Goal: Task Accomplishment & Management: Complete application form

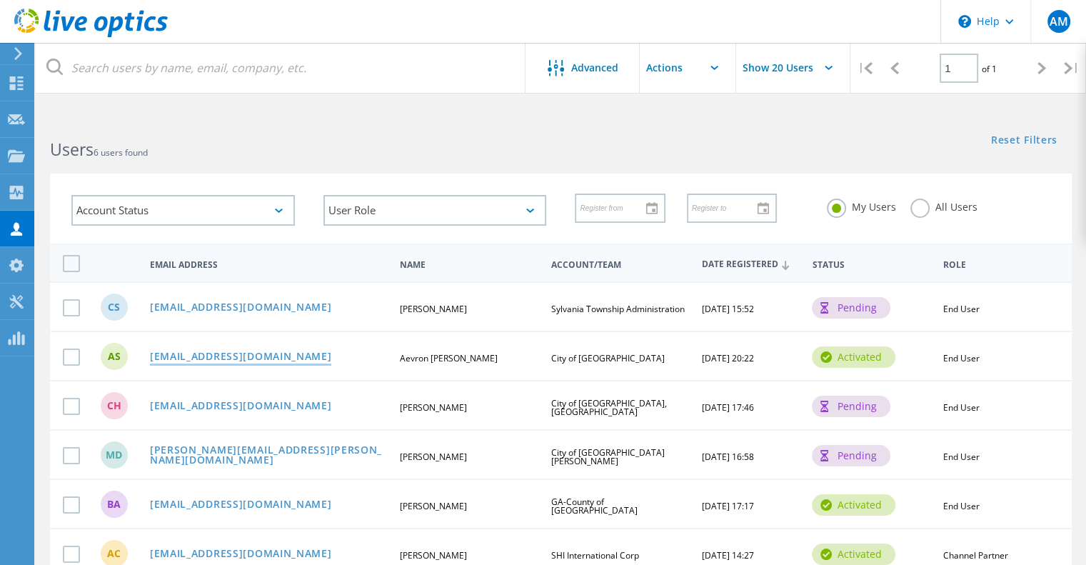
click at [207, 356] on link "asalters@prha.org" at bounding box center [241, 357] width 182 height 12
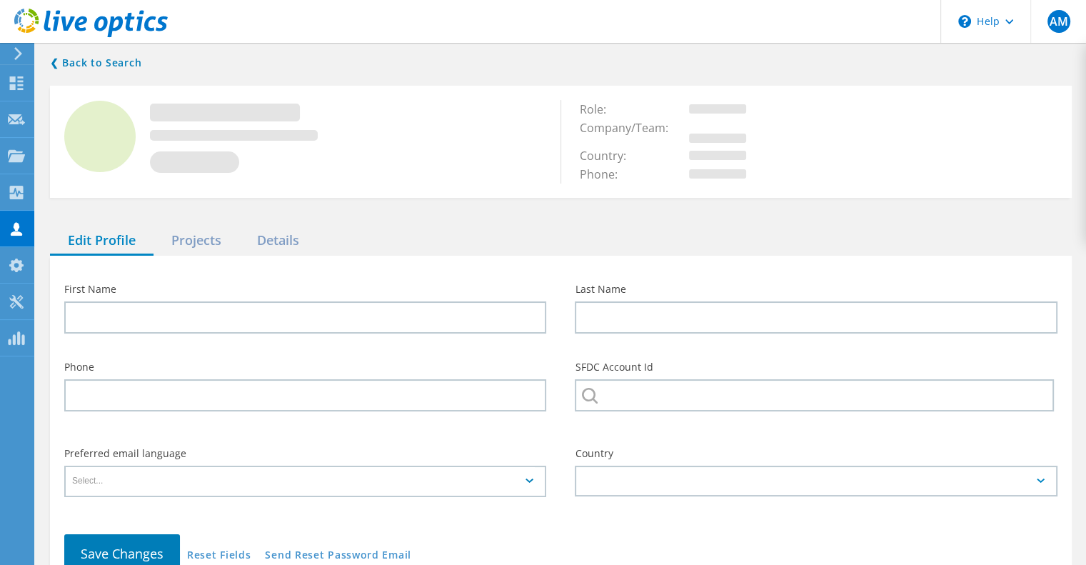
type input "Aevron"
type input "Salters"
type input "City of Portsmouth"
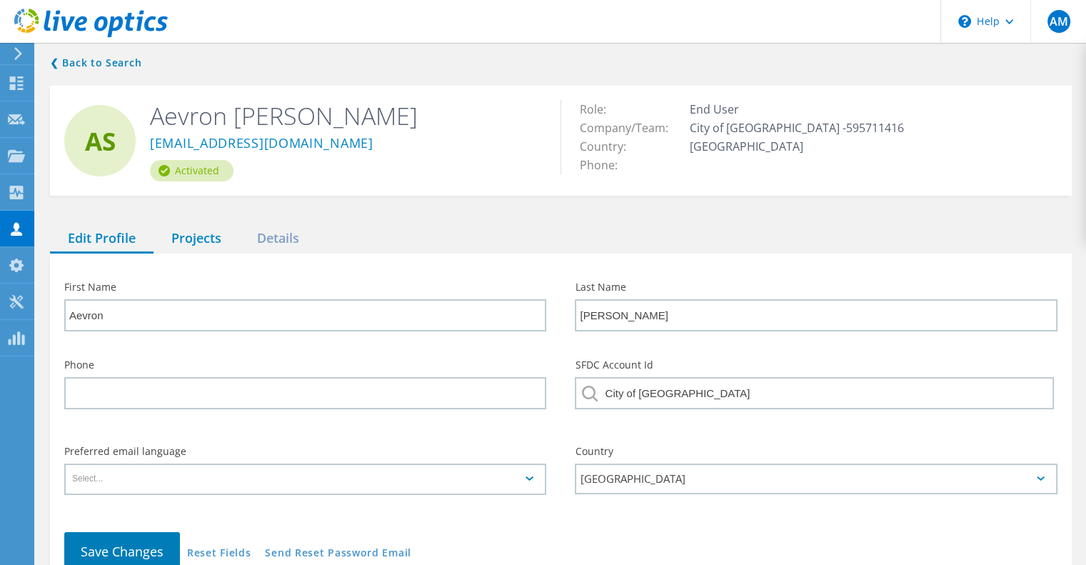
click at [207, 242] on div "Projects" at bounding box center [197, 238] width 86 height 29
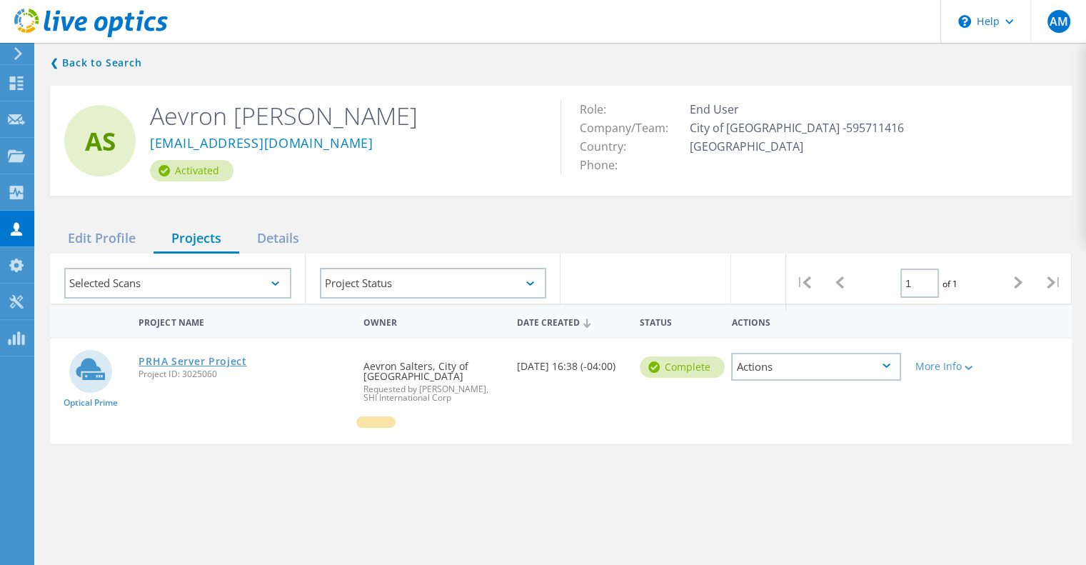
click at [209, 359] on link "PRHA Server Project" at bounding box center [193, 361] width 108 height 10
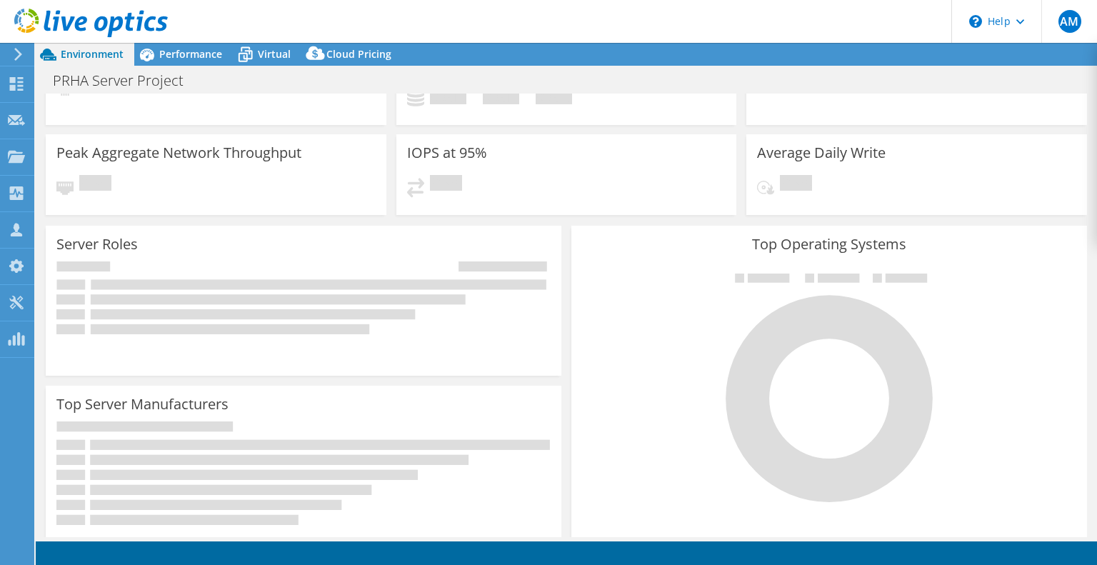
select select "USD"
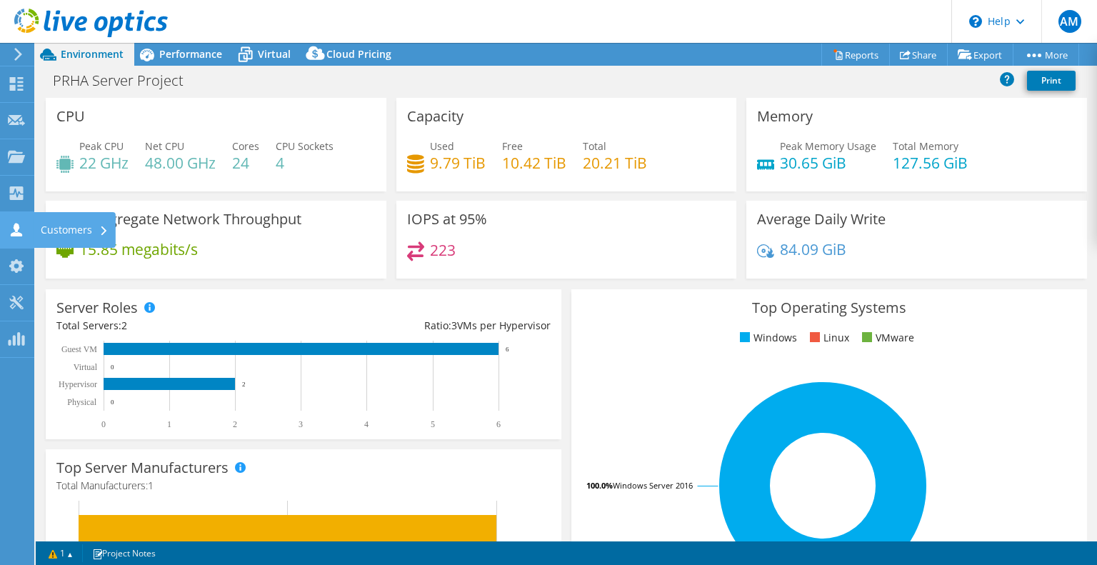
click at [69, 227] on div "Customers" at bounding box center [75, 230] width 82 height 36
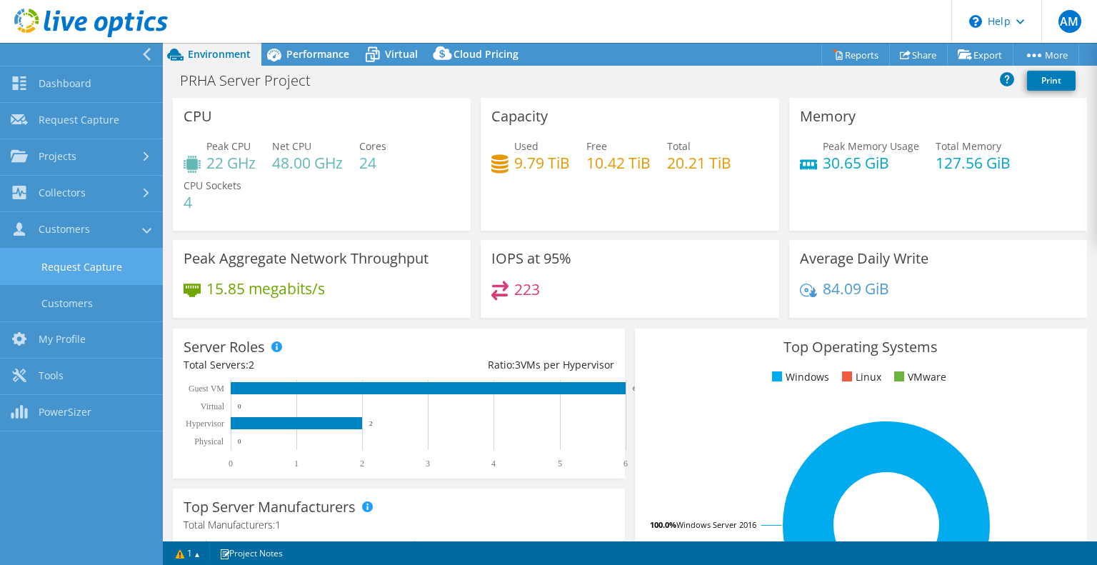
click at [104, 271] on link "Request Capture" at bounding box center [81, 267] width 163 height 36
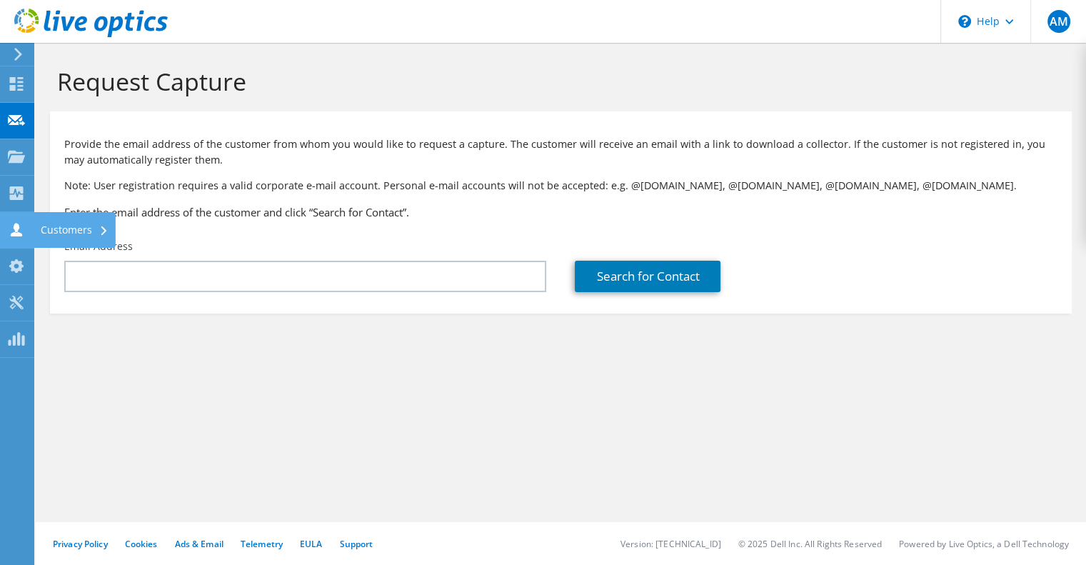
click at [70, 228] on div "Customers" at bounding box center [75, 230] width 82 height 36
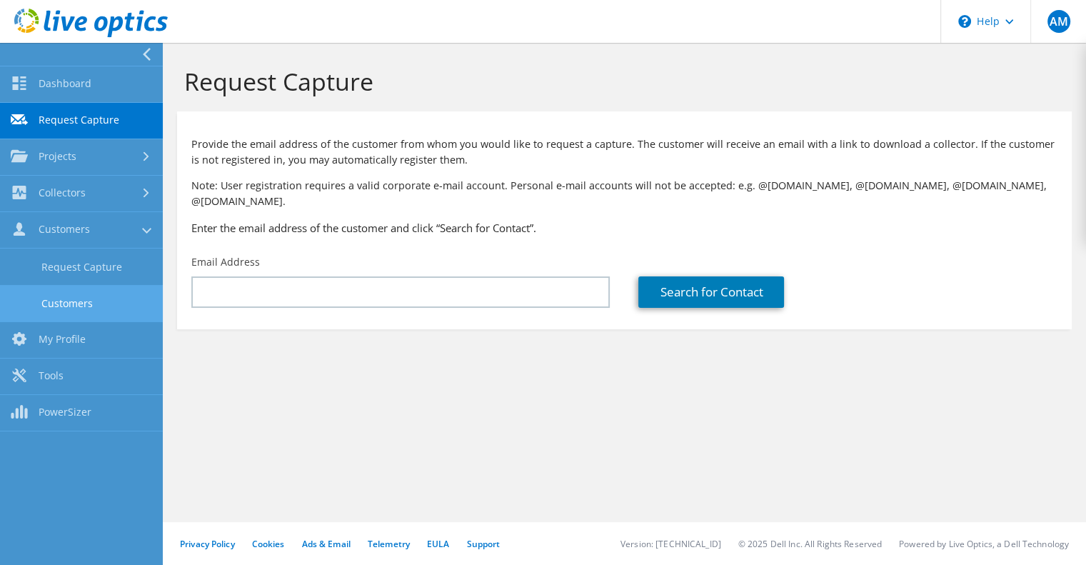
click at [113, 299] on link "Customers" at bounding box center [81, 303] width 163 height 36
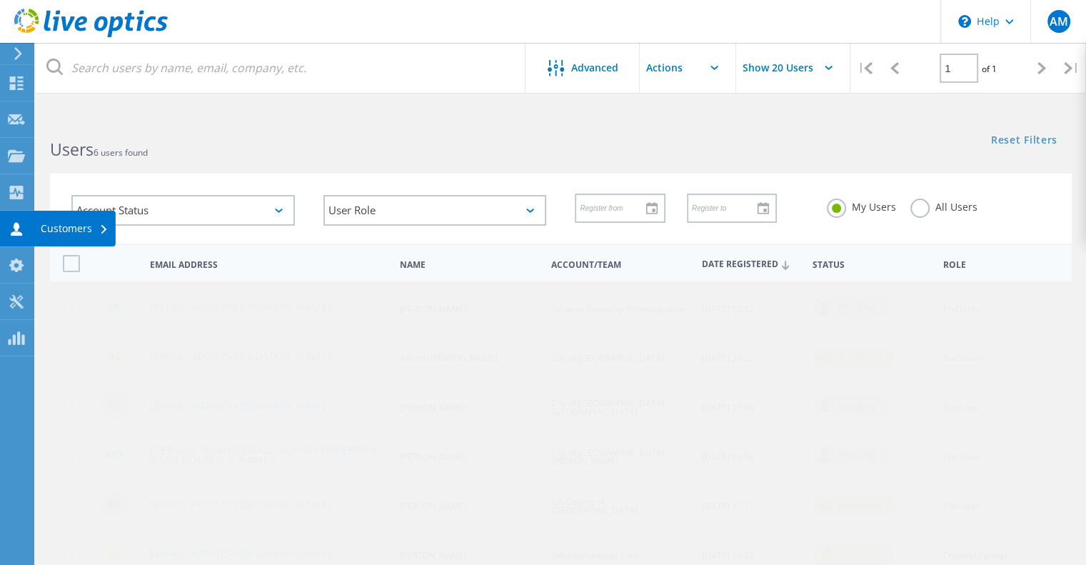
click at [77, 227] on div "Customers" at bounding box center [75, 229] width 68 height 10
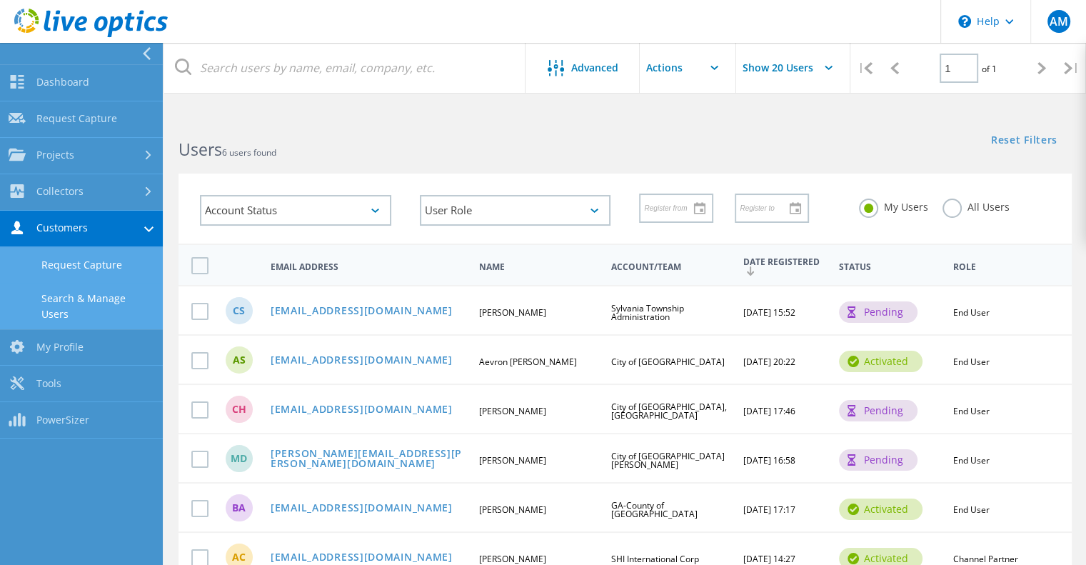
click at [93, 256] on link "Request Capture" at bounding box center [81, 265] width 163 height 36
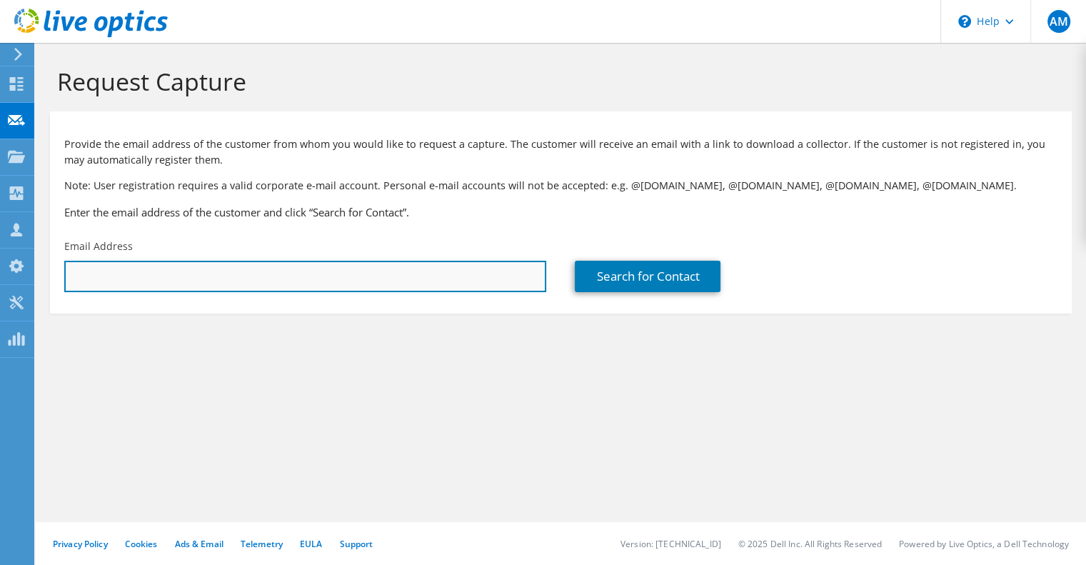
click at [475, 276] on input "text" at bounding box center [305, 276] width 482 height 31
paste input "[EMAIL_ADDRESS][DOMAIN_NAME]"
type input "[EMAIL_ADDRESS][DOMAIN_NAME]"
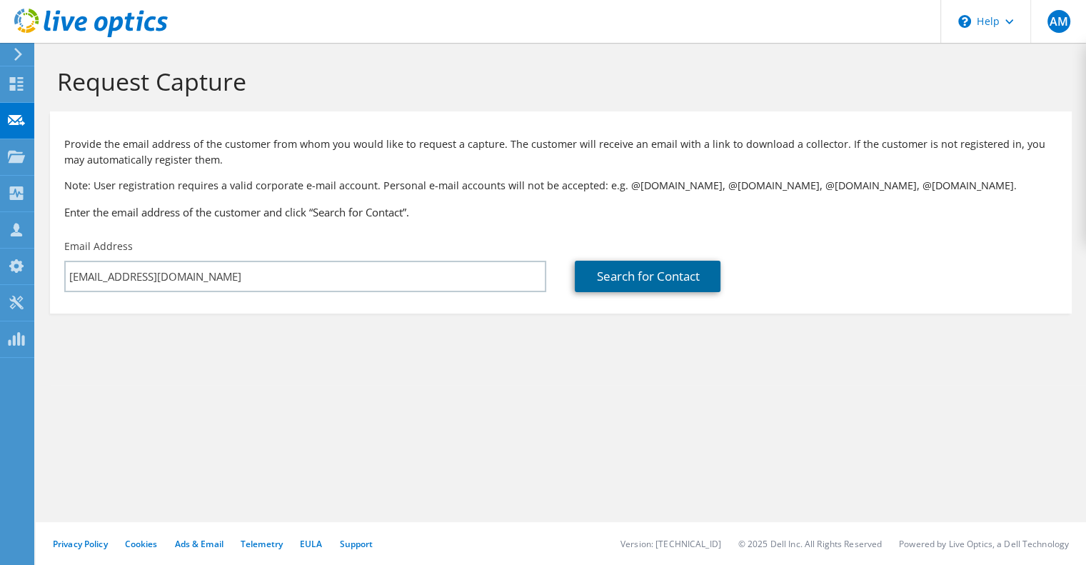
click at [620, 276] on link "Search for Contact" at bounding box center [648, 276] width 146 height 31
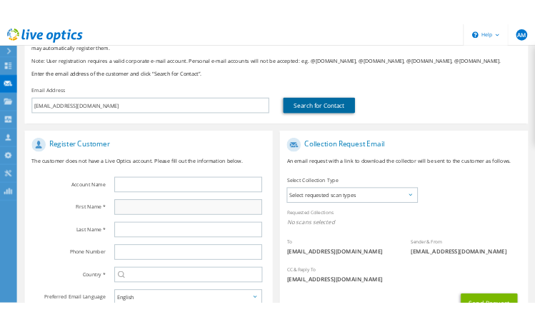
scroll to position [214, 0]
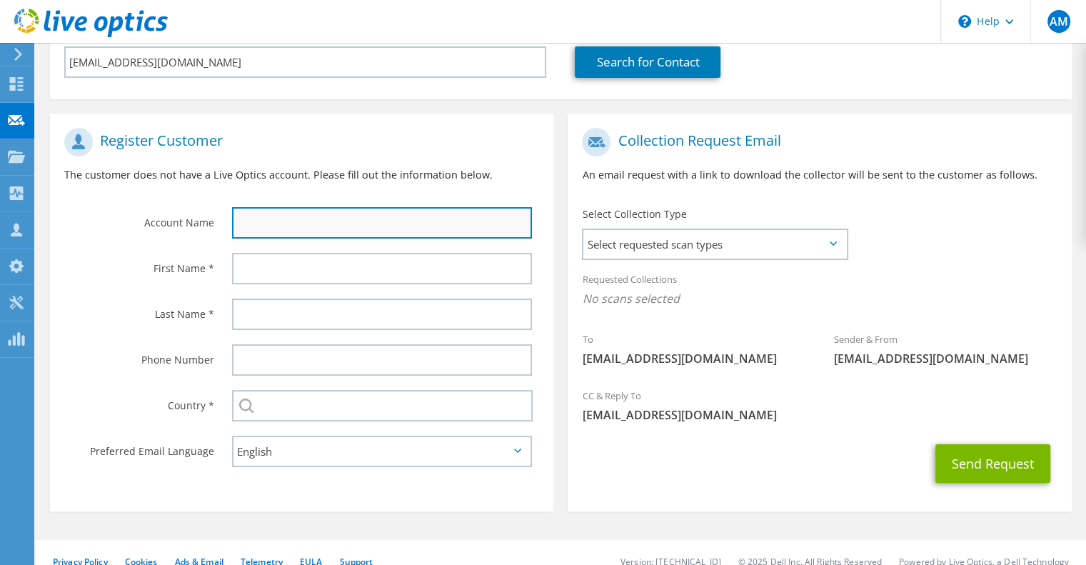
click at [392, 226] on input "text" at bounding box center [382, 222] width 300 height 31
type input "A"
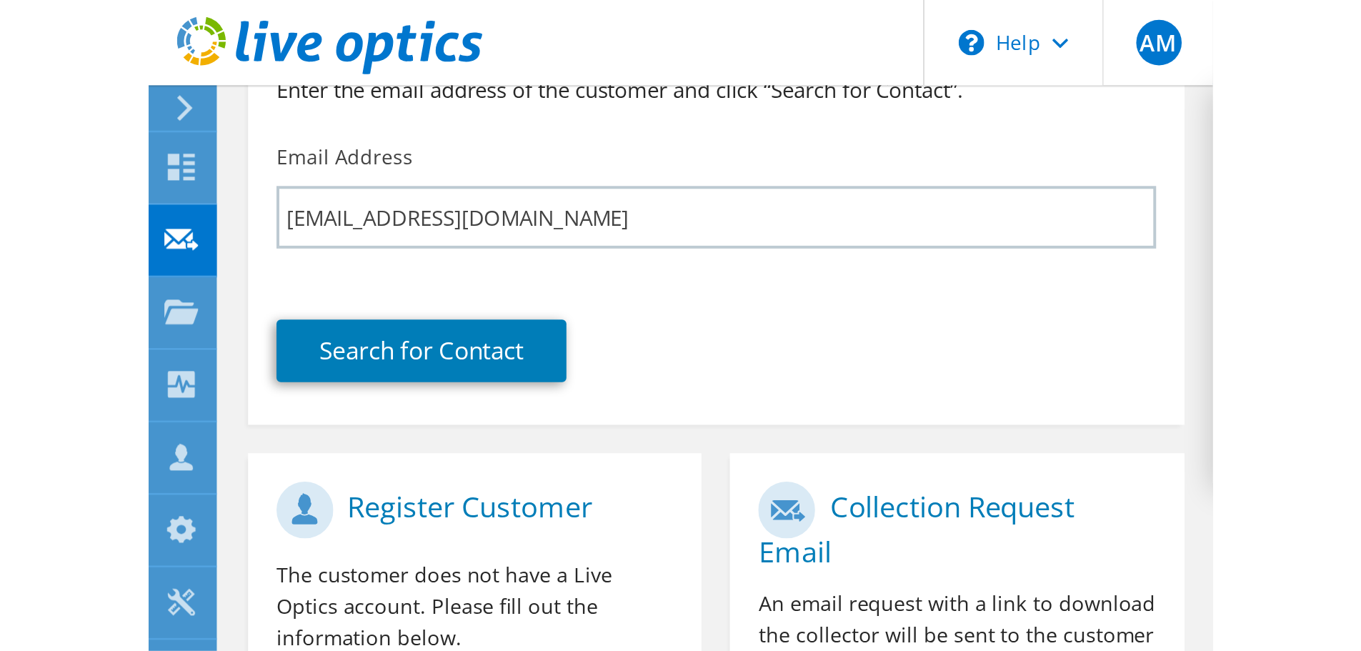
scroll to position [131, 0]
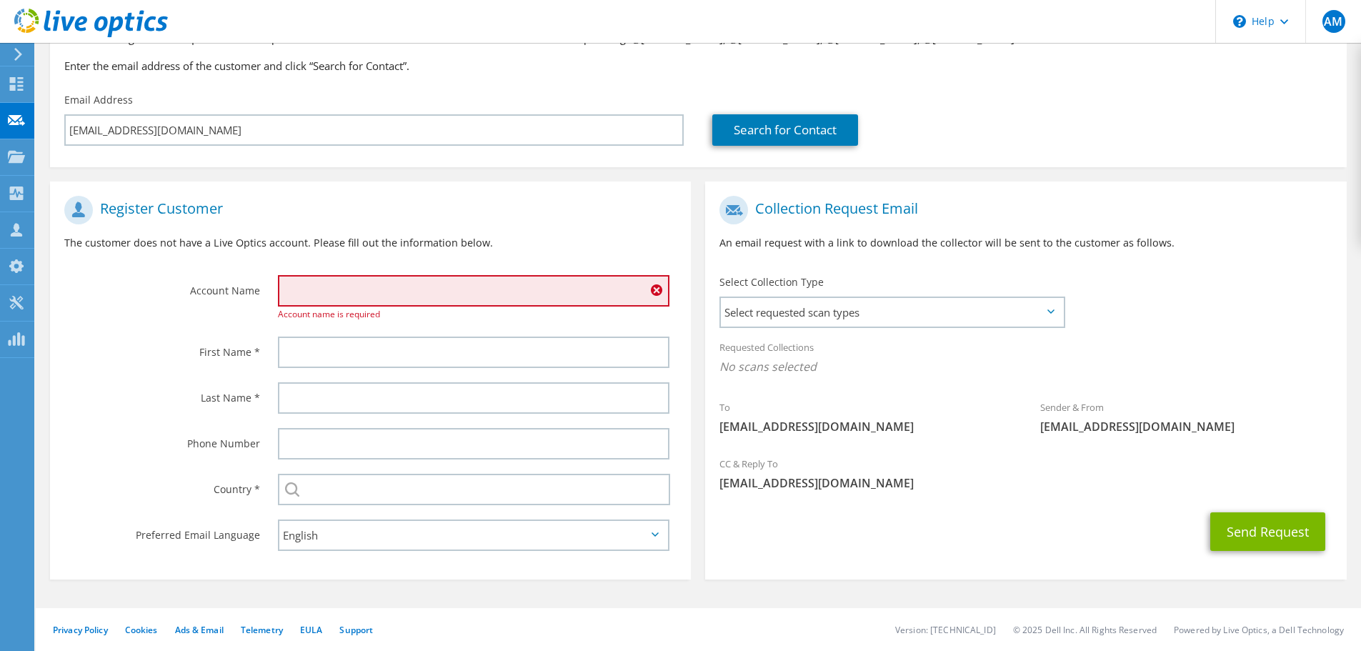
click at [426, 286] on input "text" at bounding box center [473, 290] width 391 height 31
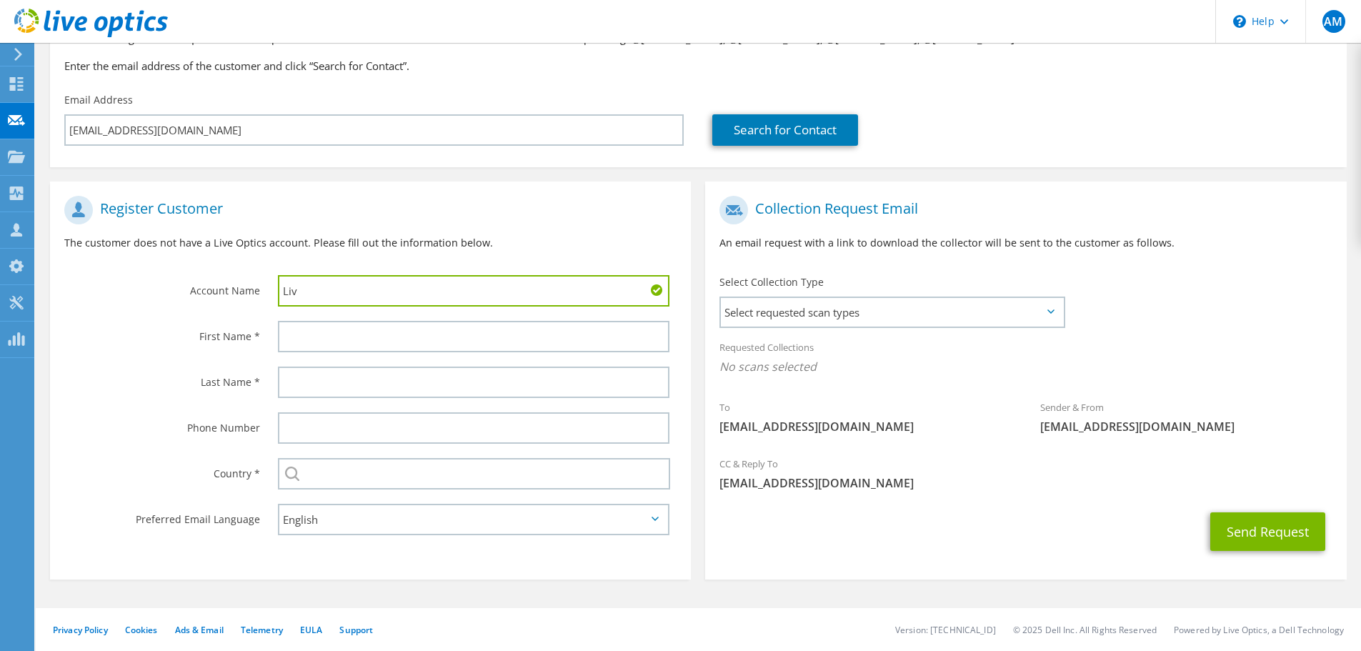
type input "Live"
type input "Houston Sheriff"
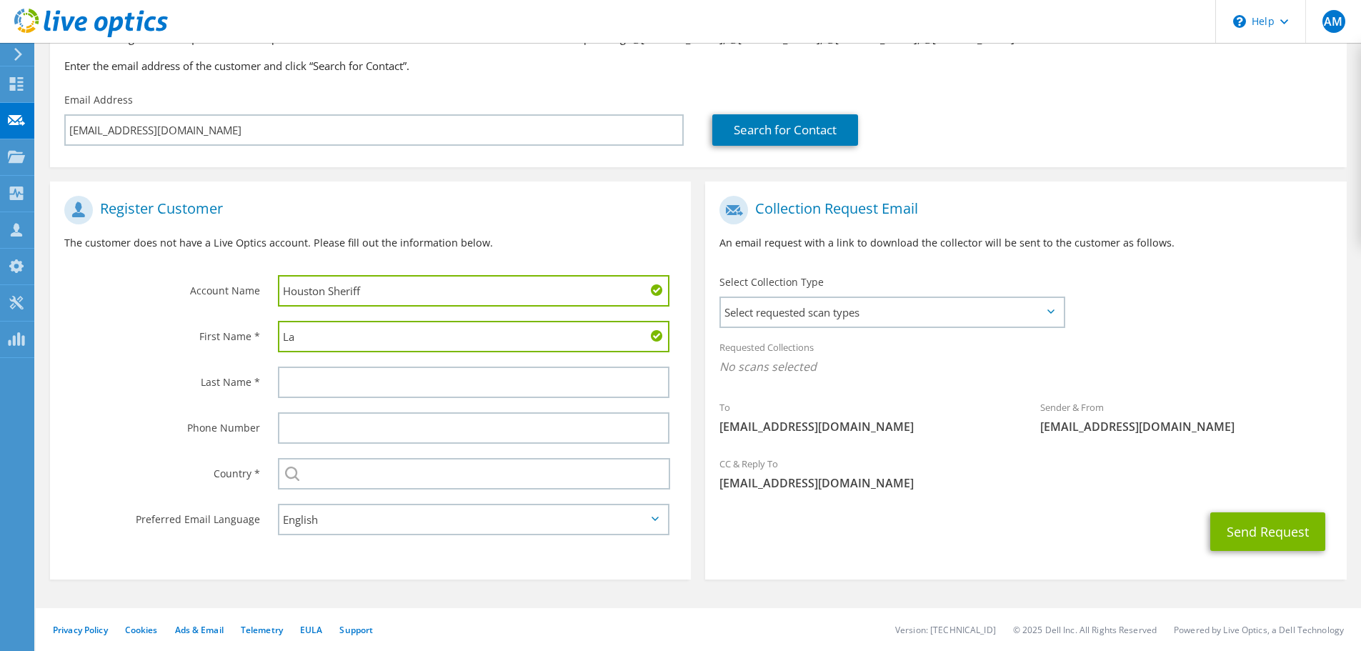
type input "L"
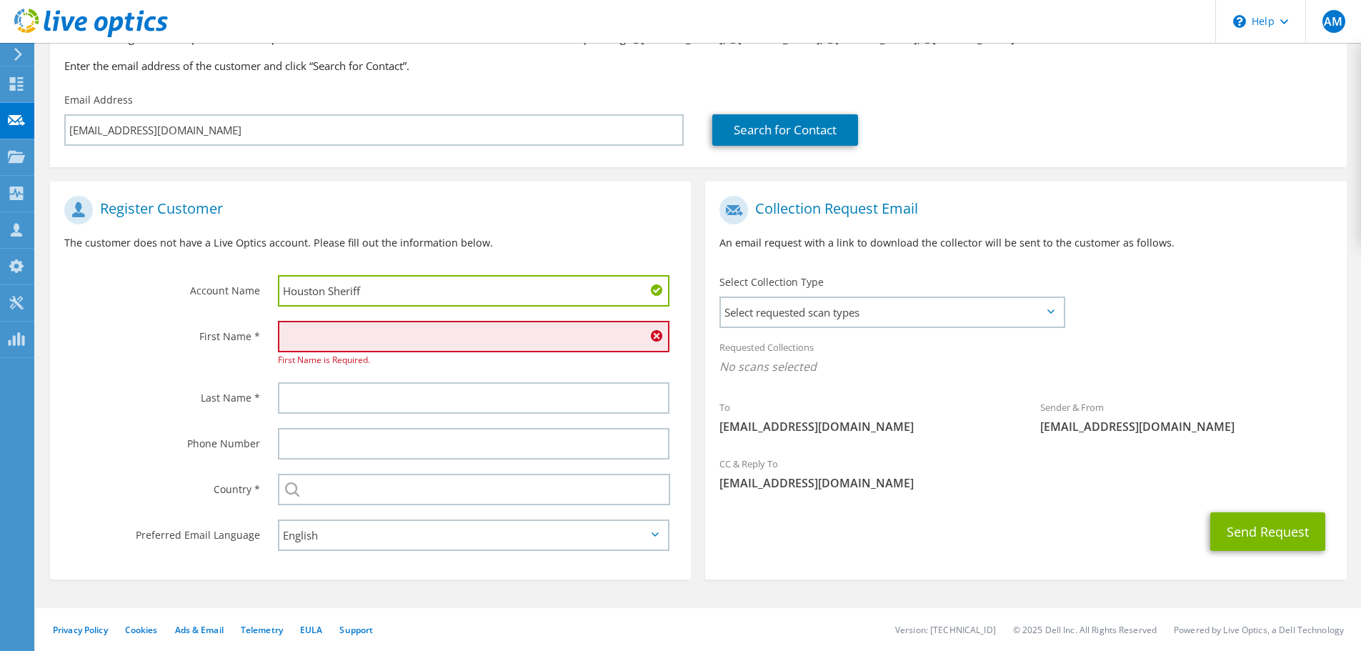
click at [427, 336] on input "text" at bounding box center [473, 336] width 391 height 31
click at [449, 334] on input "text" at bounding box center [473, 336] width 391 height 31
click at [421, 338] on input "text" at bounding box center [473, 336] width 391 height 31
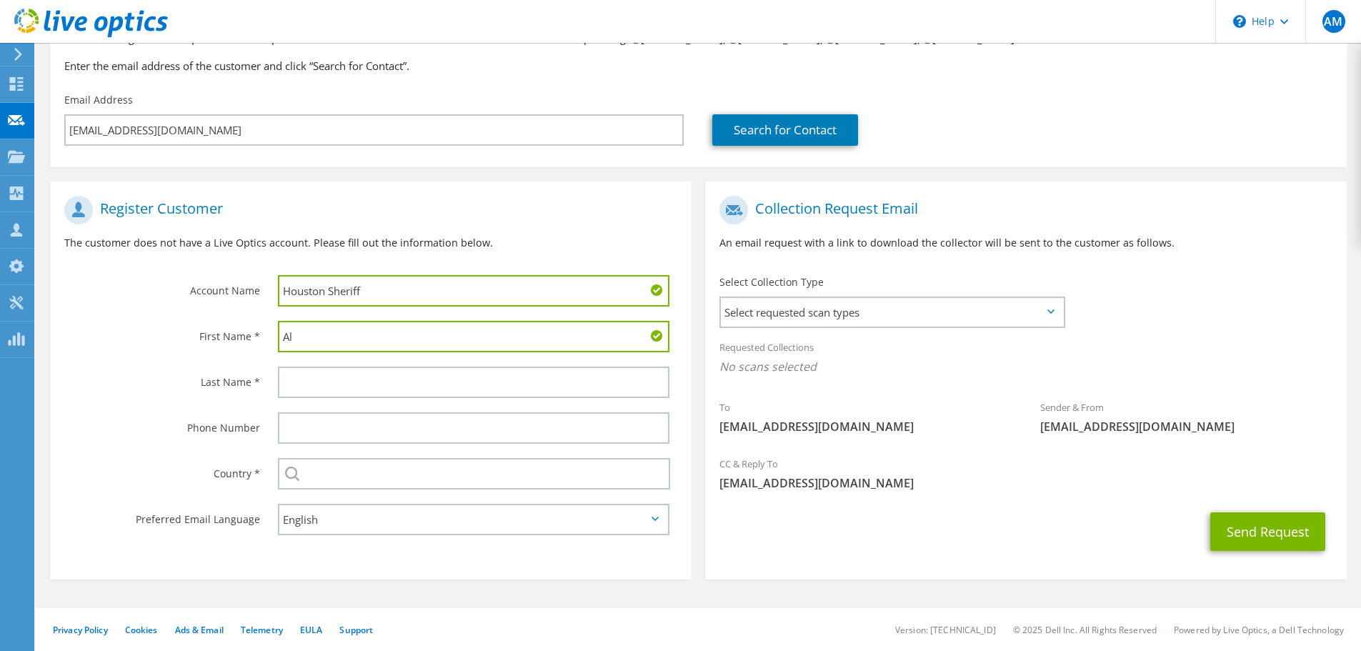
type input "A"
type input "[PERSON_NAME]"
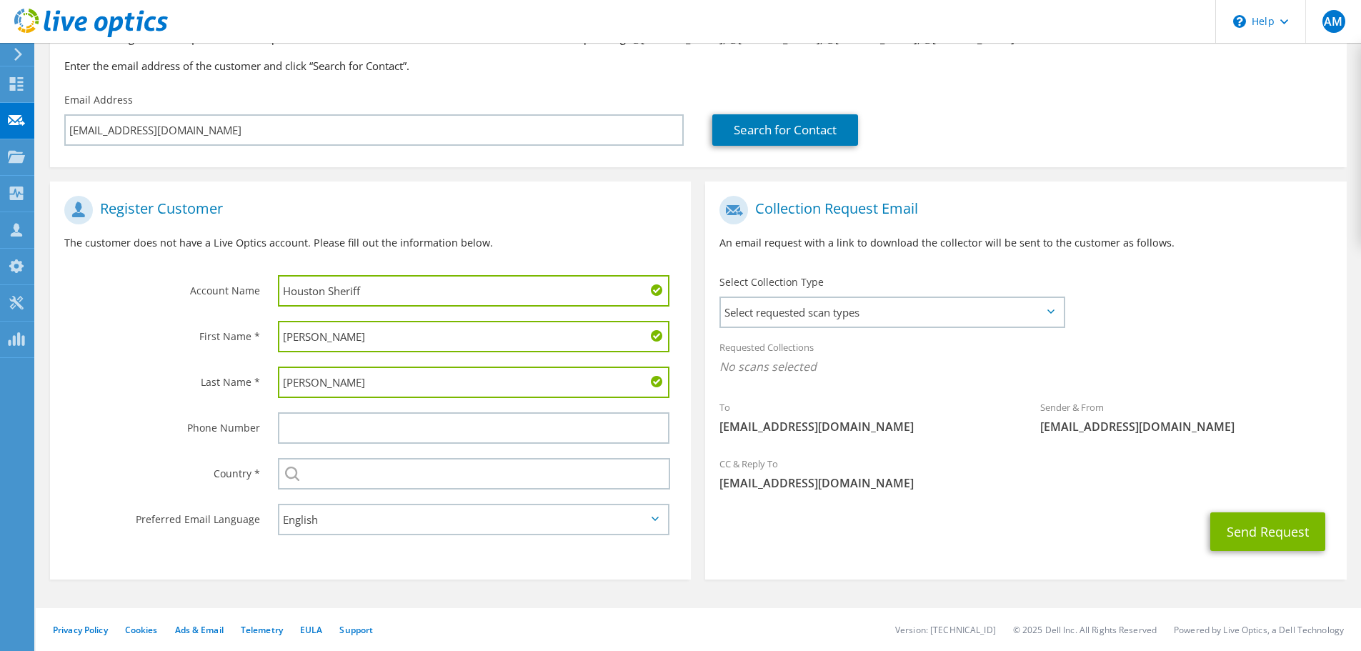
type input "[PERSON_NAME]"
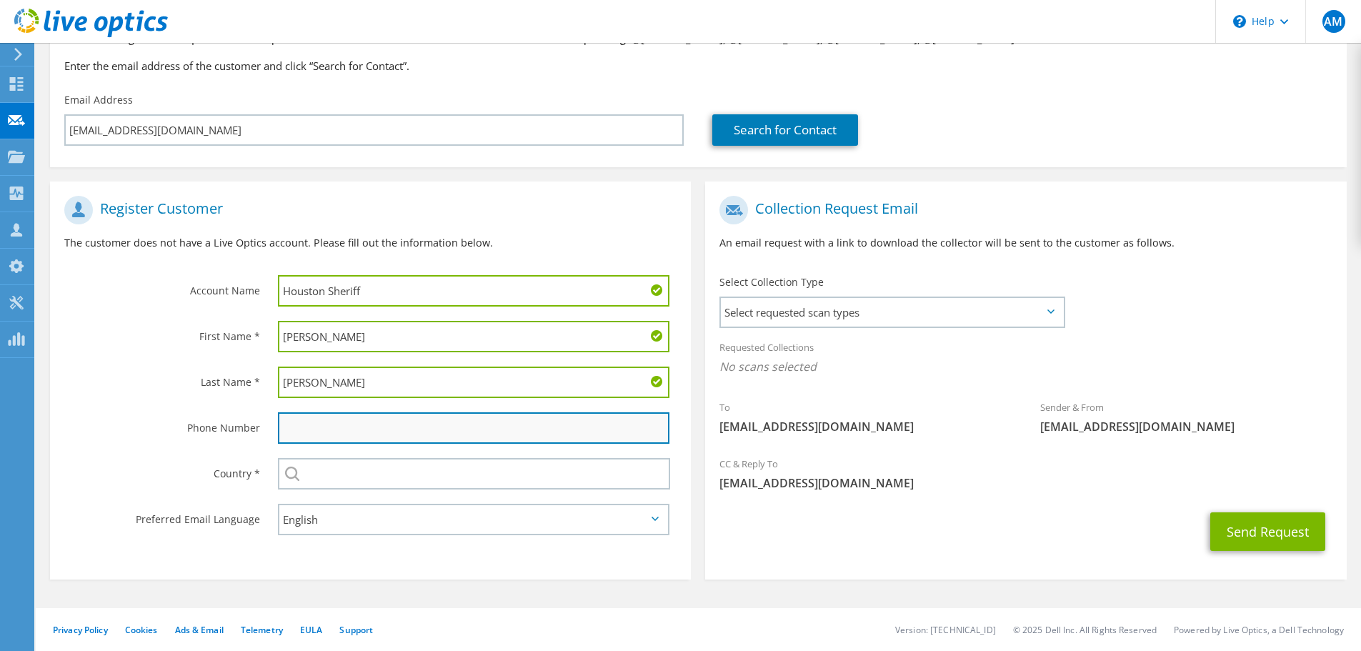
click at [314, 416] on input "text" at bounding box center [473, 427] width 391 height 31
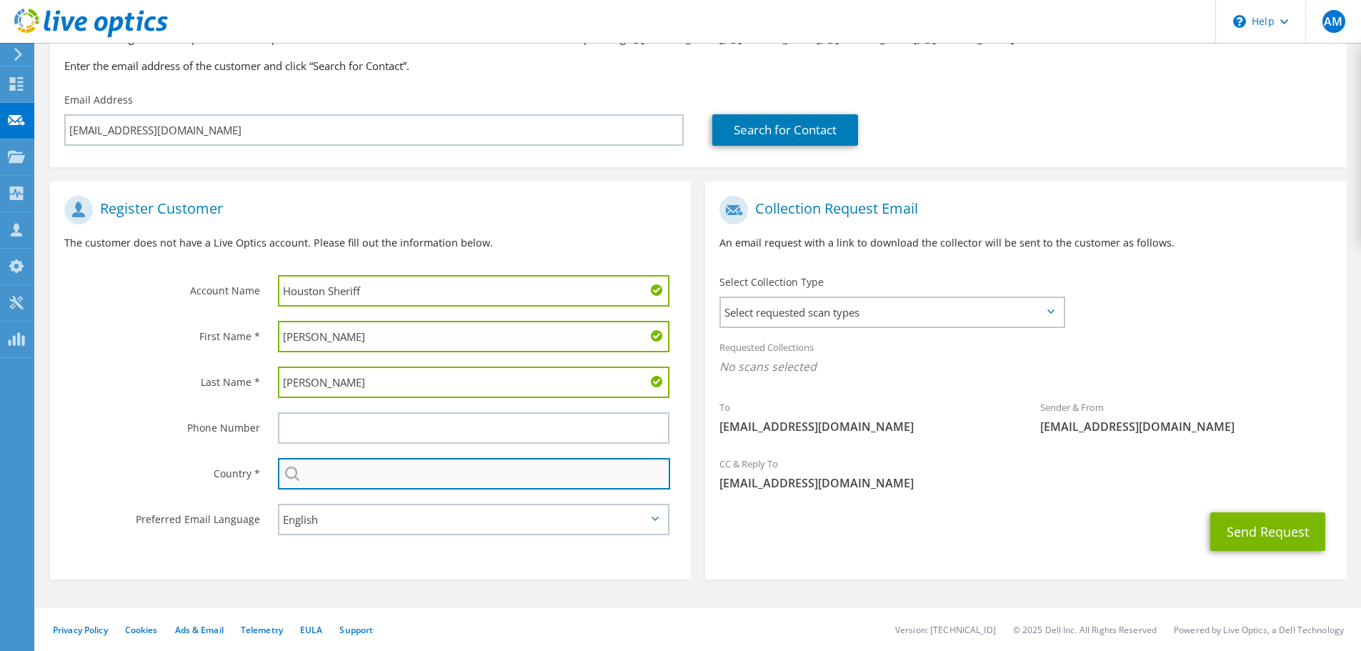
click at [320, 471] on input "text" at bounding box center [474, 473] width 392 height 31
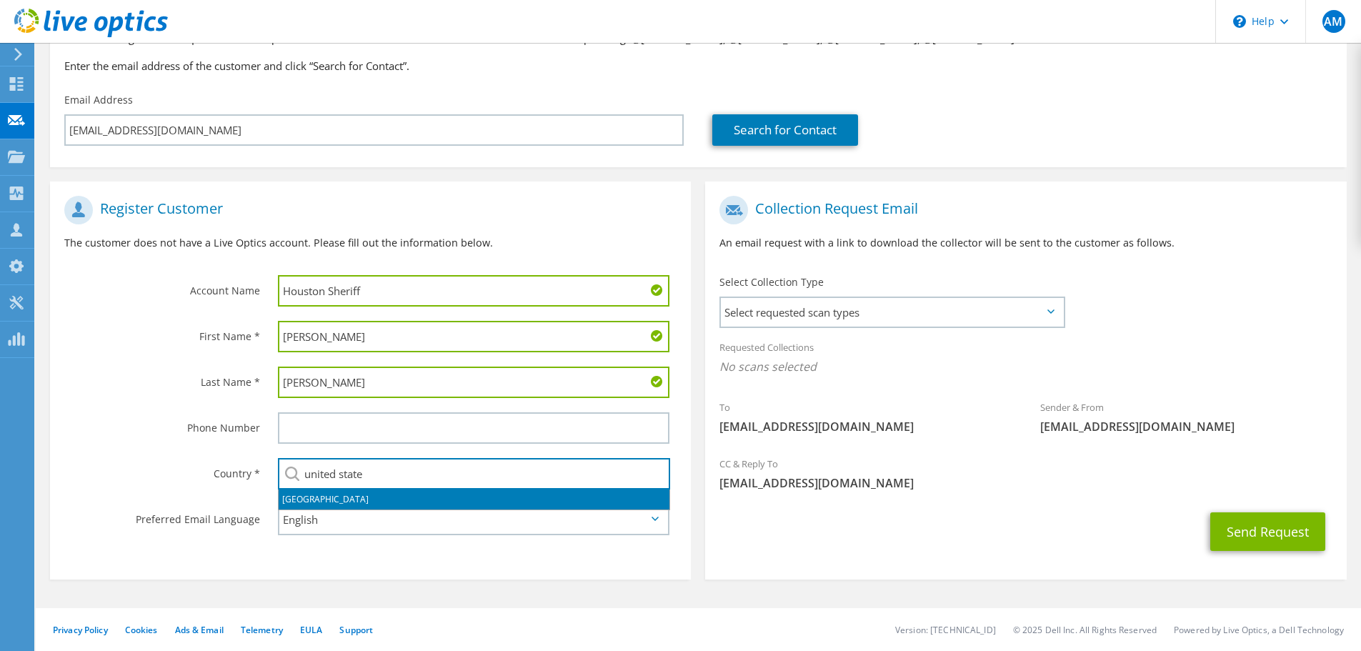
click at [349, 496] on li "[GEOGRAPHIC_DATA]" at bounding box center [474, 499] width 391 height 20
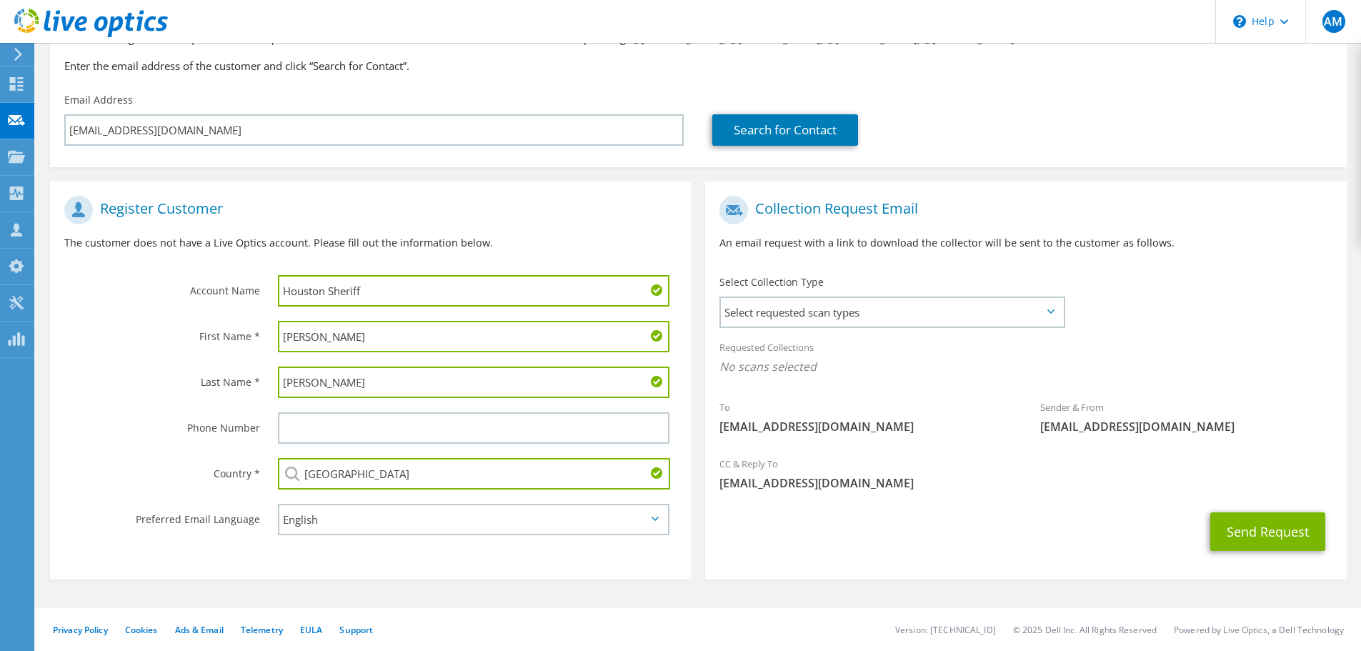
type input "[GEOGRAPHIC_DATA]"
click at [834, 244] on p "An email request with a link to download the collector will be sent to the cust…" at bounding box center [1025, 243] width 612 height 16
click at [887, 302] on span "Select requested scan types" at bounding box center [892, 312] width 342 height 29
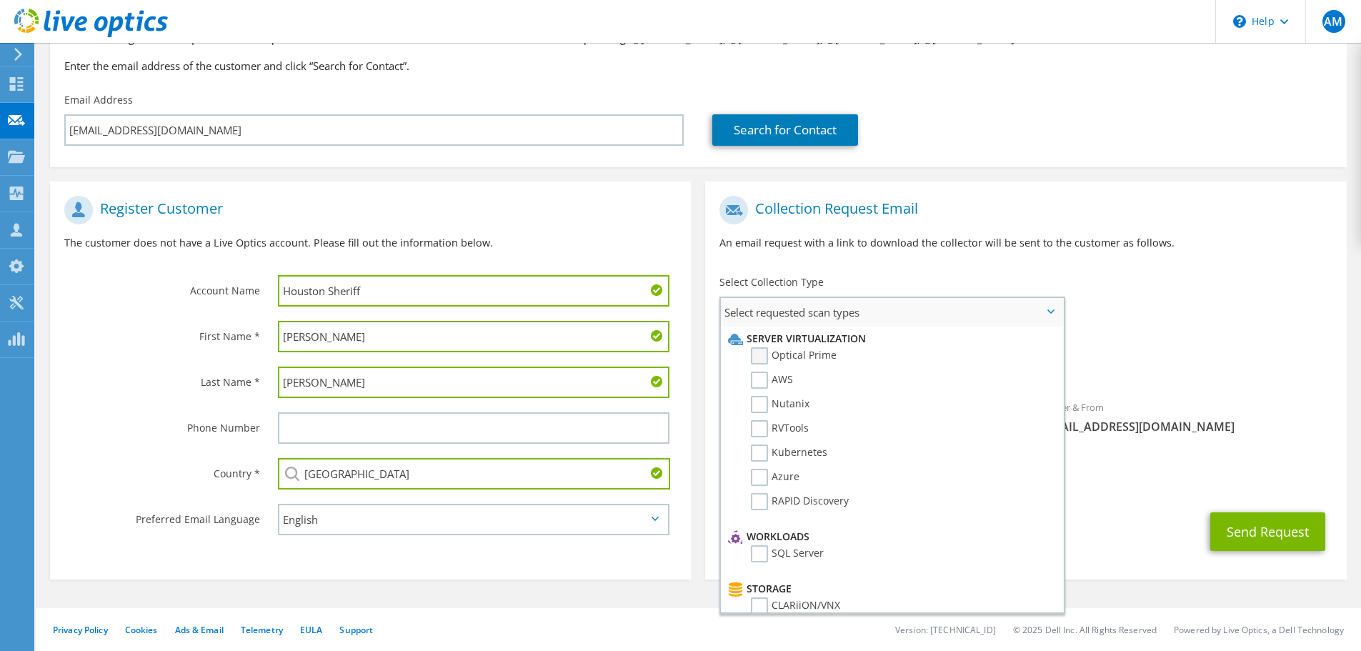
click at [767, 356] on label "Optical Prime" at bounding box center [794, 355] width 86 height 17
click at [0, 0] on input "Optical Prime" at bounding box center [0, 0] width 0 height 0
click at [1041, 264] on div "Collection Request Email An email request with a link to download the collector…" at bounding box center [1025, 228] width 641 height 79
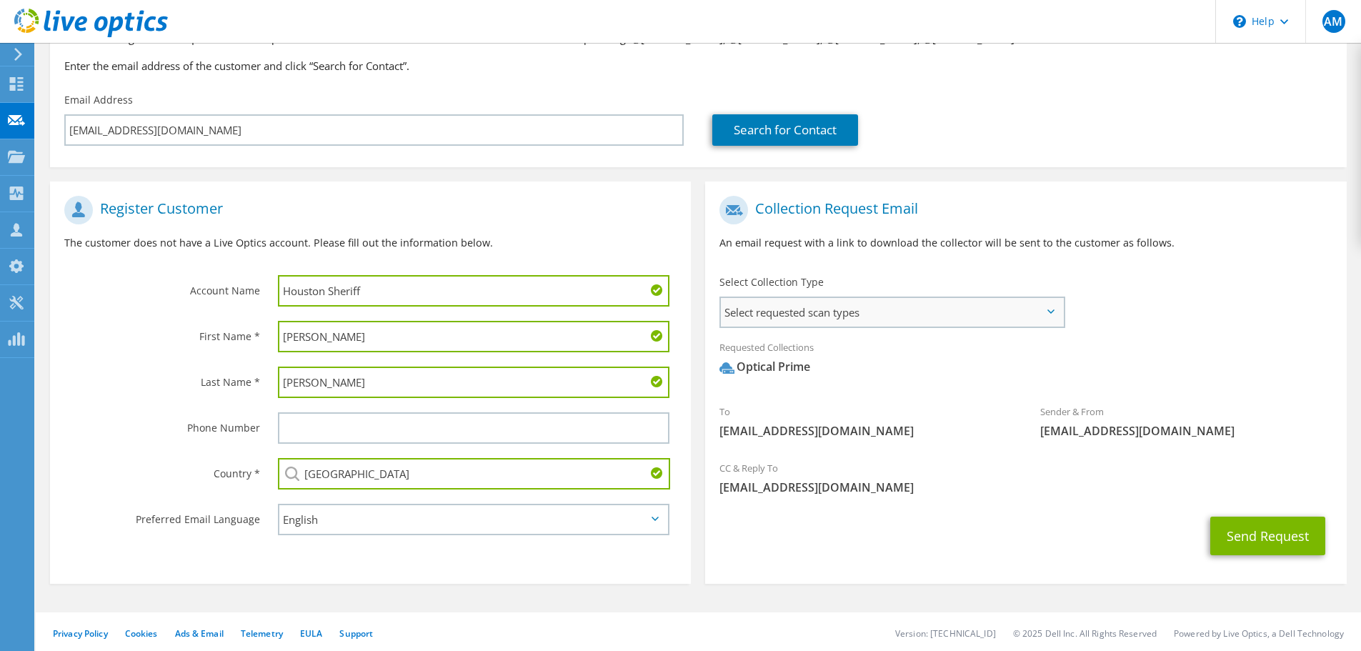
click at [899, 320] on span "Select requested scan types" at bounding box center [892, 312] width 342 height 29
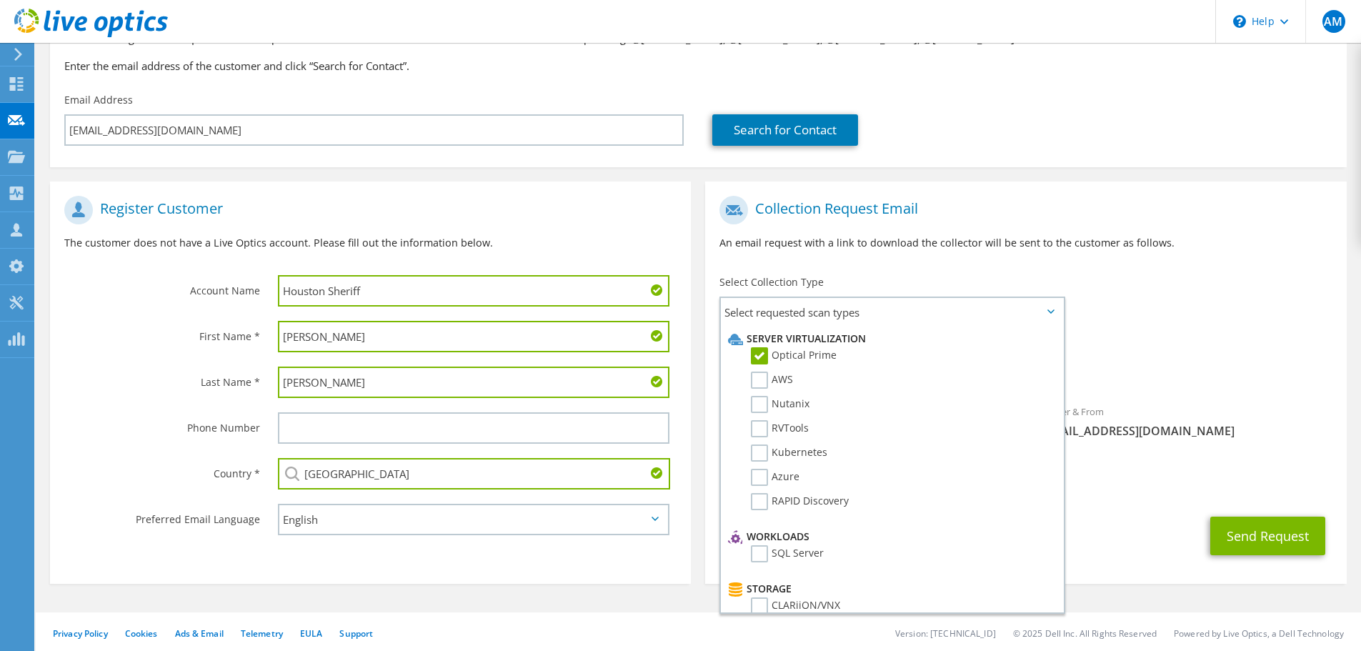
click at [1086, 272] on div "To [EMAIL_ADDRESS][DOMAIN_NAME] Sender & From [EMAIL_ADDRESS][DOMAIN_NAME]" at bounding box center [1025, 321] width 641 height 264
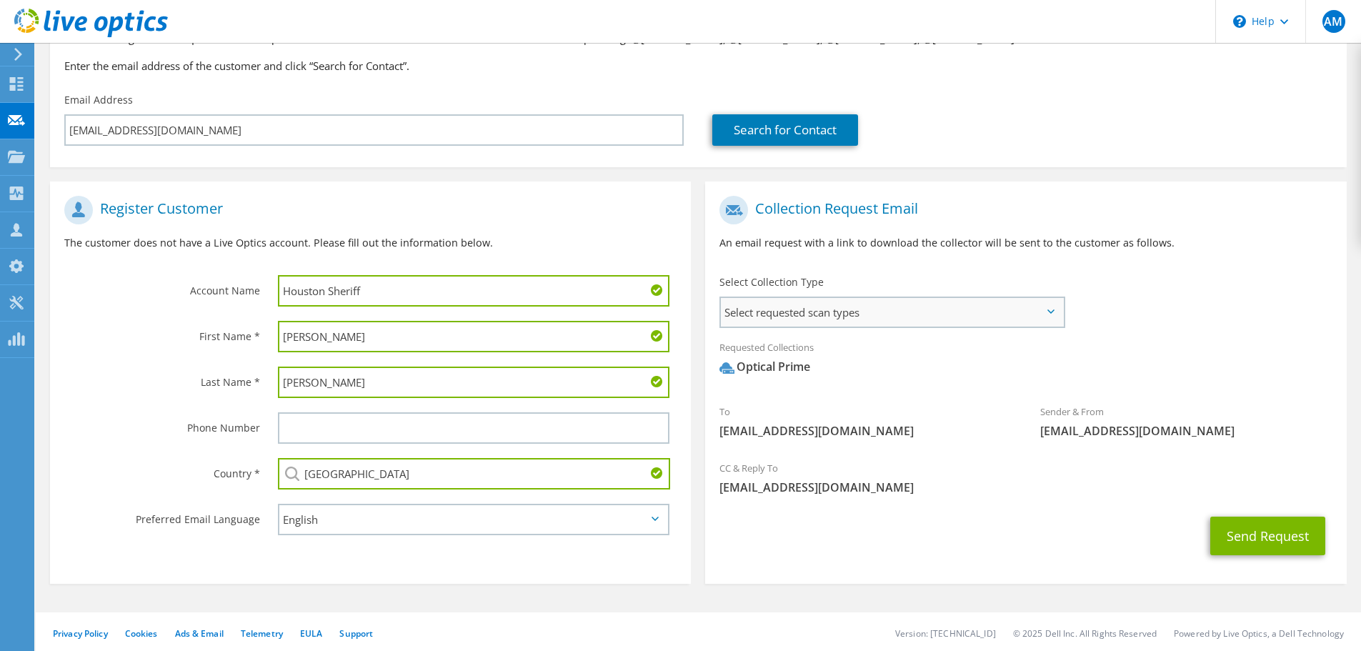
click at [1013, 331] on section "Collection Request Email An email request with a link to download the collector…" at bounding box center [1025, 382] width 641 height 402
click at [1003, 320] on span "Select requested scan types" at bounding box center [892, 312] width 342 height 29
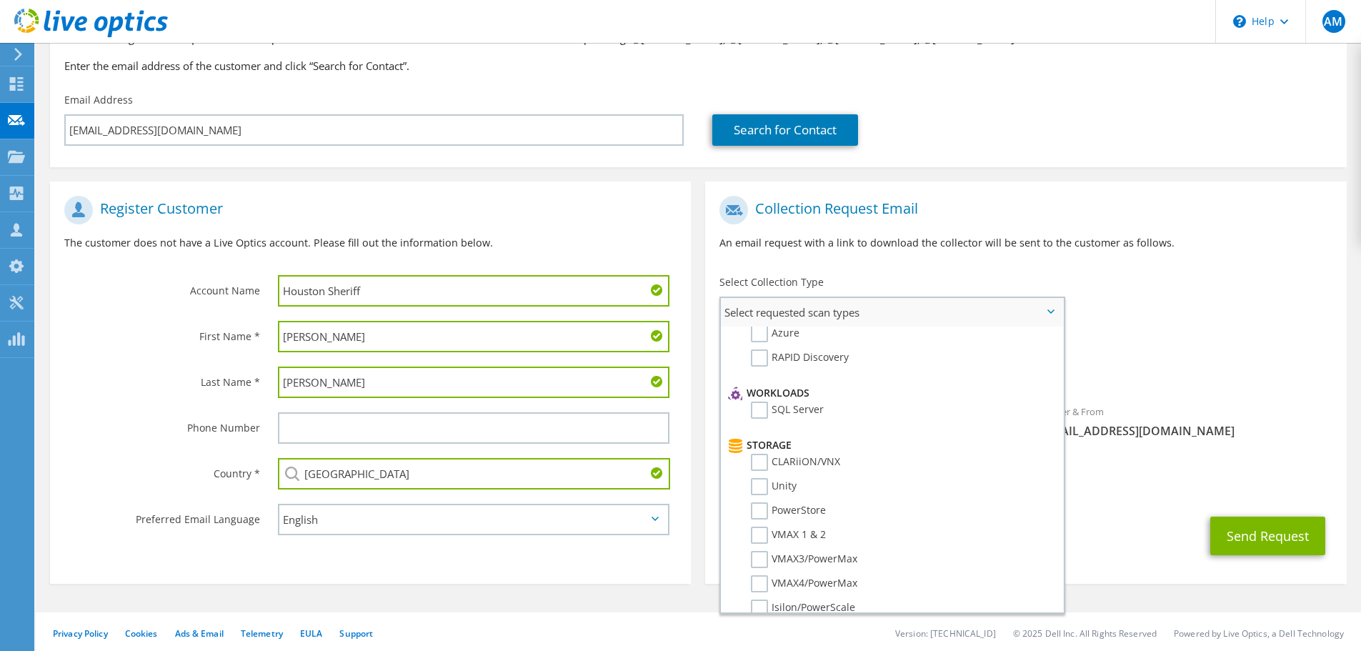
scroll to position [143, 0]
click at [770, 412] on label "SQL Server" at bounding box center [787, 410] width 73 height 17
click at [0, 0] on input "SQL Server" at bounding box center [0, 0] width 0 height 0
click at [761, 411] on label "SQL Server" at bounding box center [787, 410] width 73 height 17
click at [0, 0] on input "SQL Server" at bounding box center [0, 0] width 0 height 0
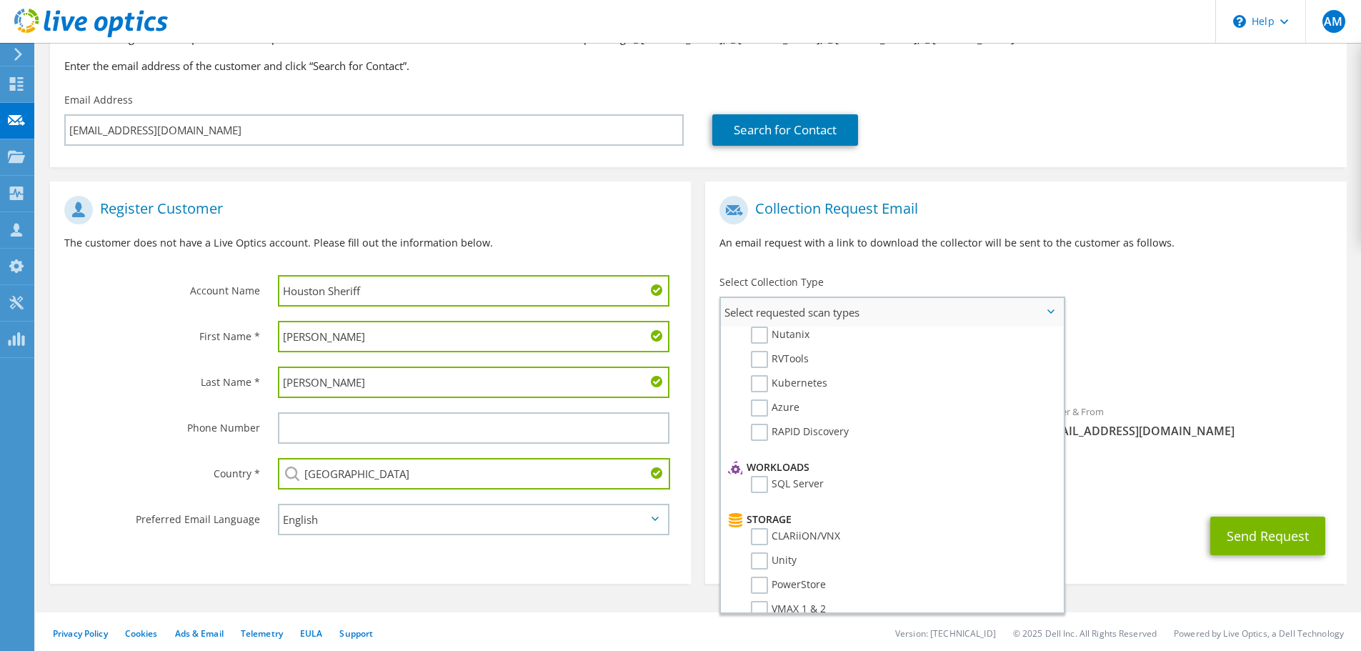
scroll to position [0, 0]
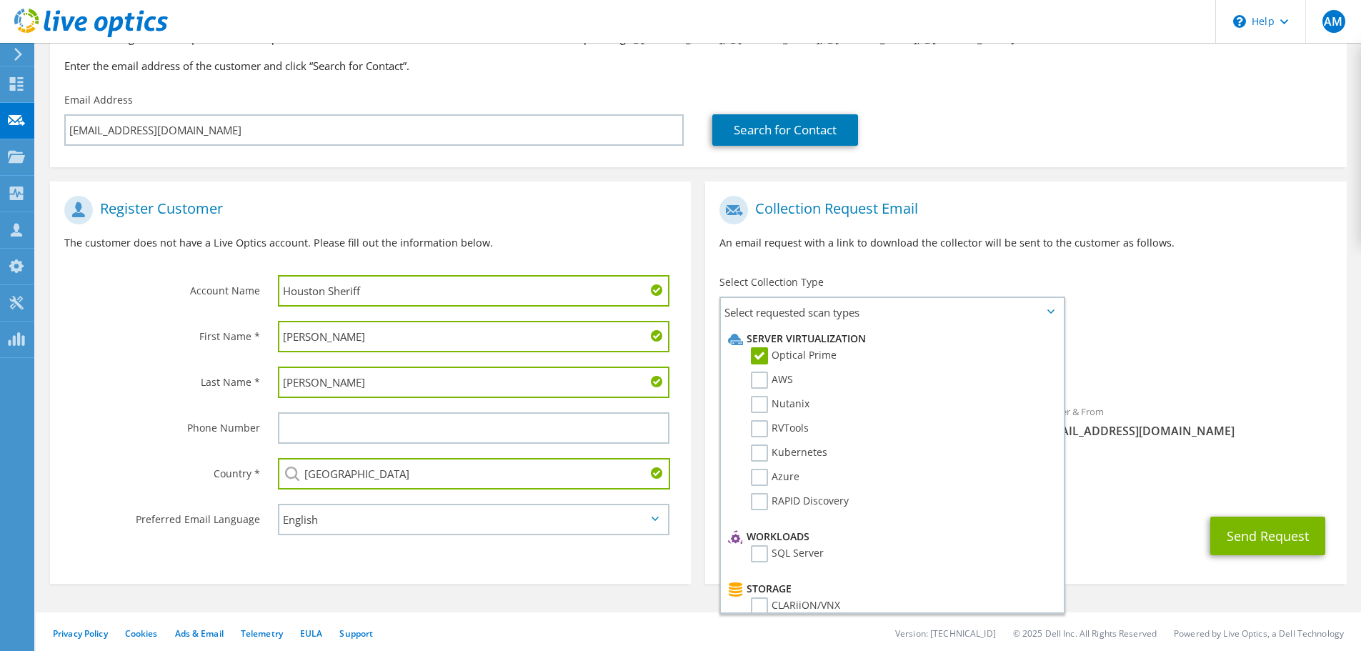
click at [1086, 267] on div "Collection Request Email An email request with a link to download the collector…" at bounding box center [1025, 228] width 641 height 79
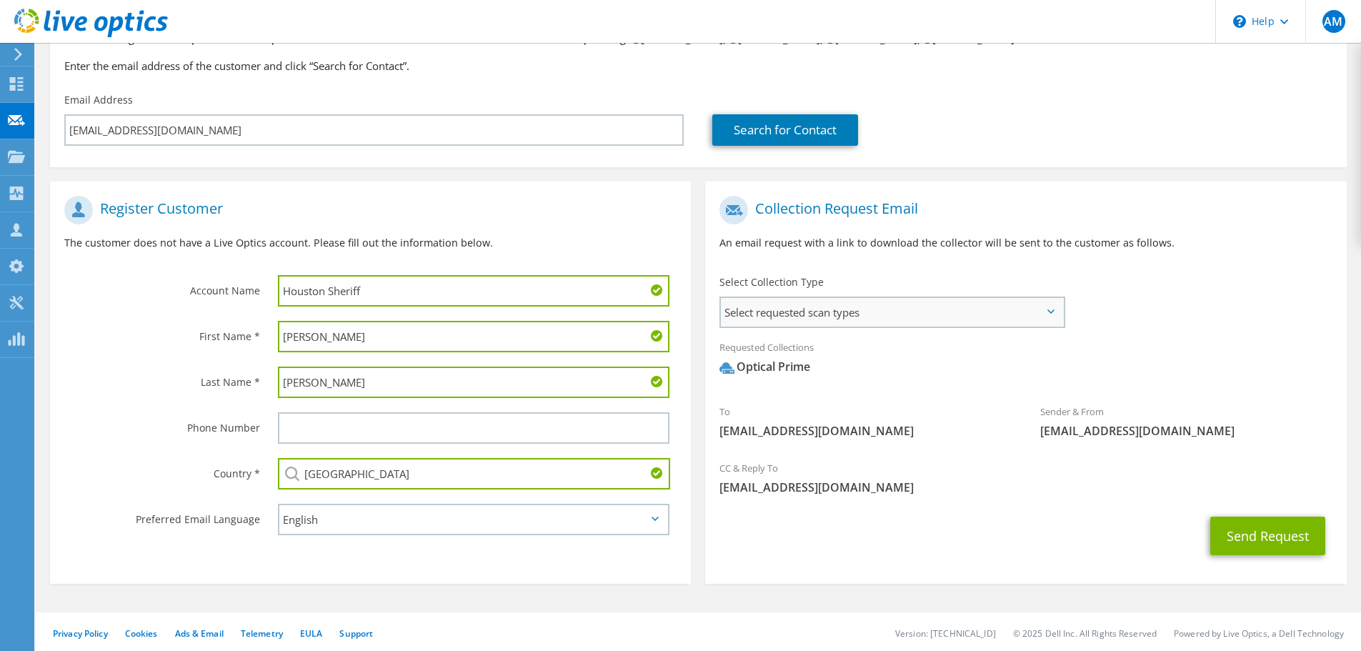
click at [935, 304] on span "Select requested scan types" at bounding box center [892, 312] width 342 height 29
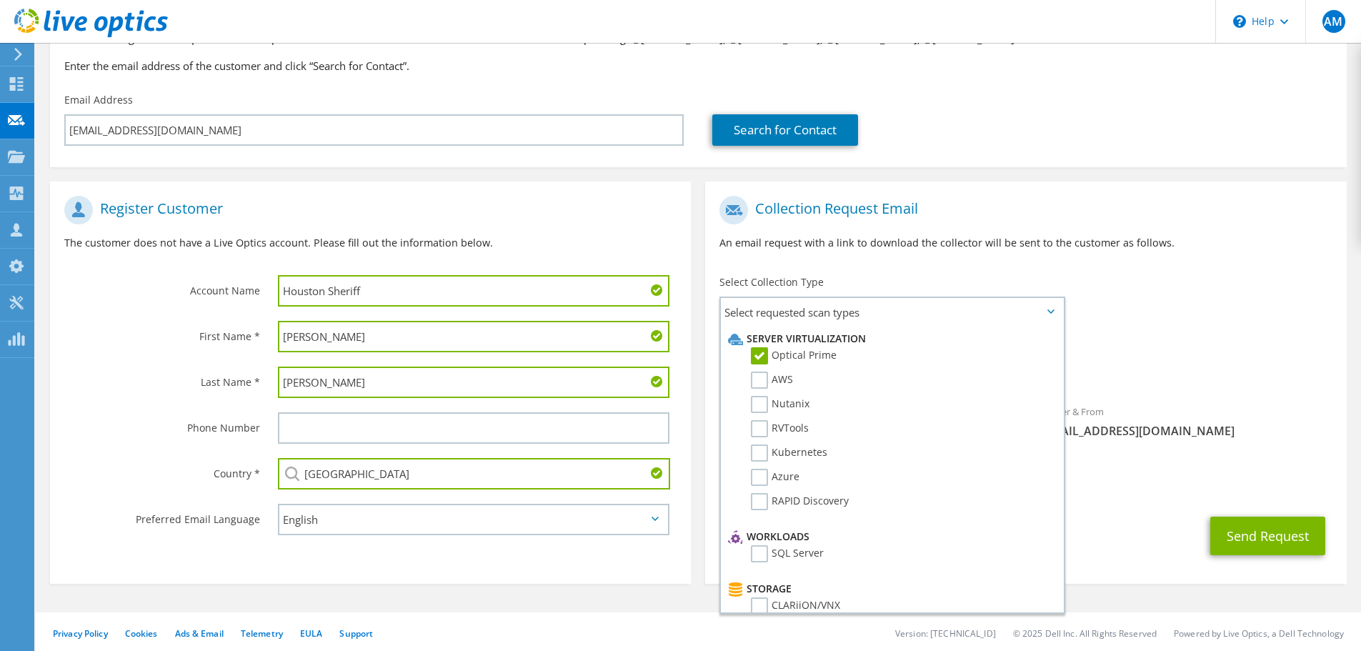
click at [1086, 435] on span "[EMAIL_ADDRESS][DOMAIN_NAME]" at bounding box center [1186, 431] width 292 height 16
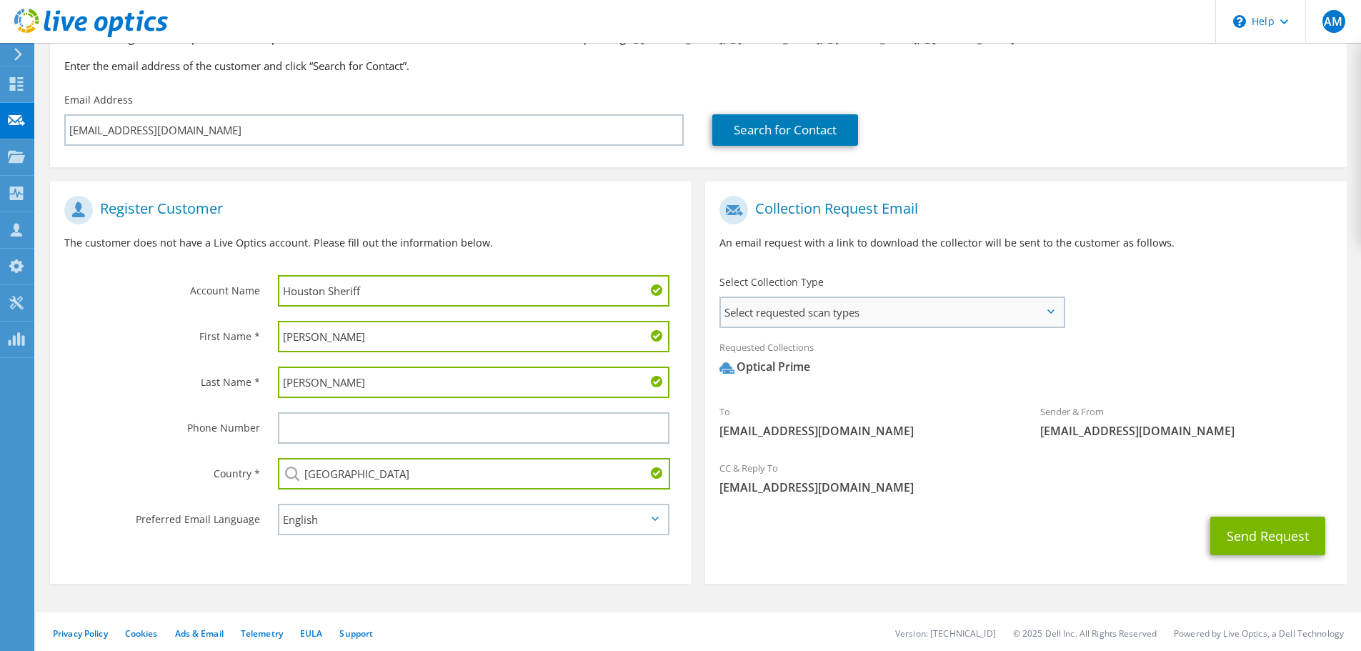
click at [1030, 316] on span "Select requested scan types" at bounding box center [892, 312] width 342 height 29
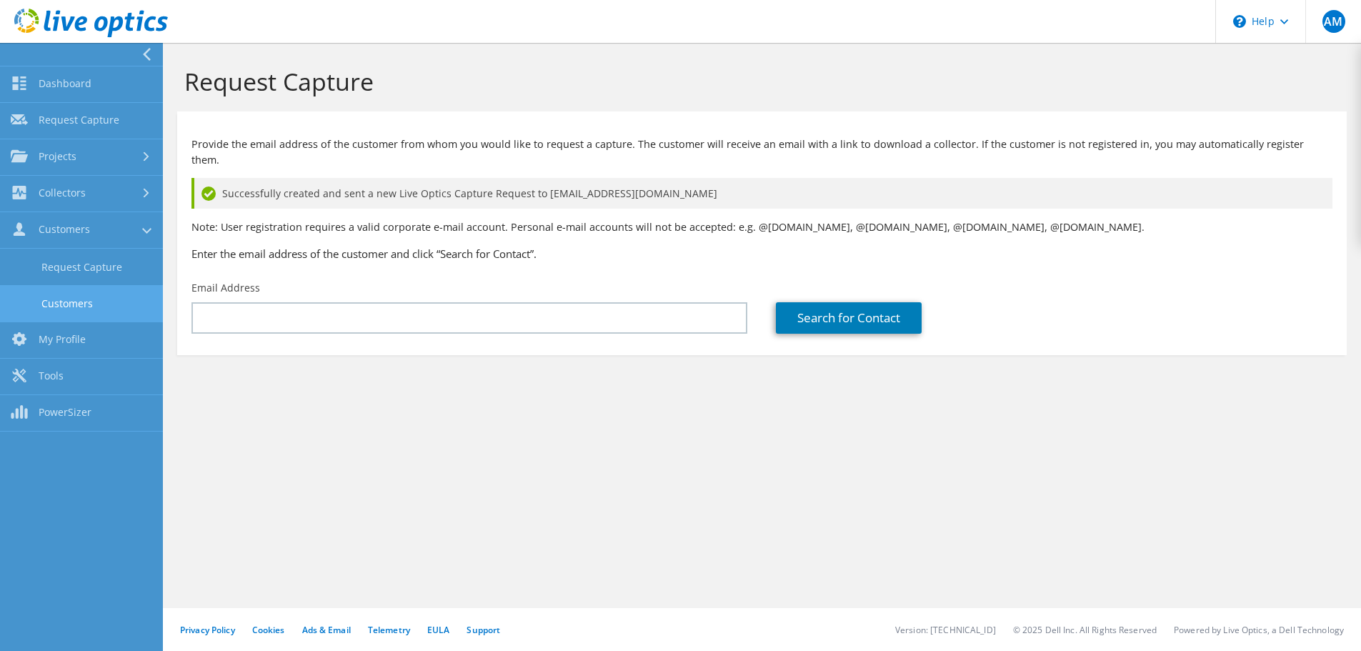
click at [108, 299] on link "Customers" at bounding box center [81, 303] width 163 height 36
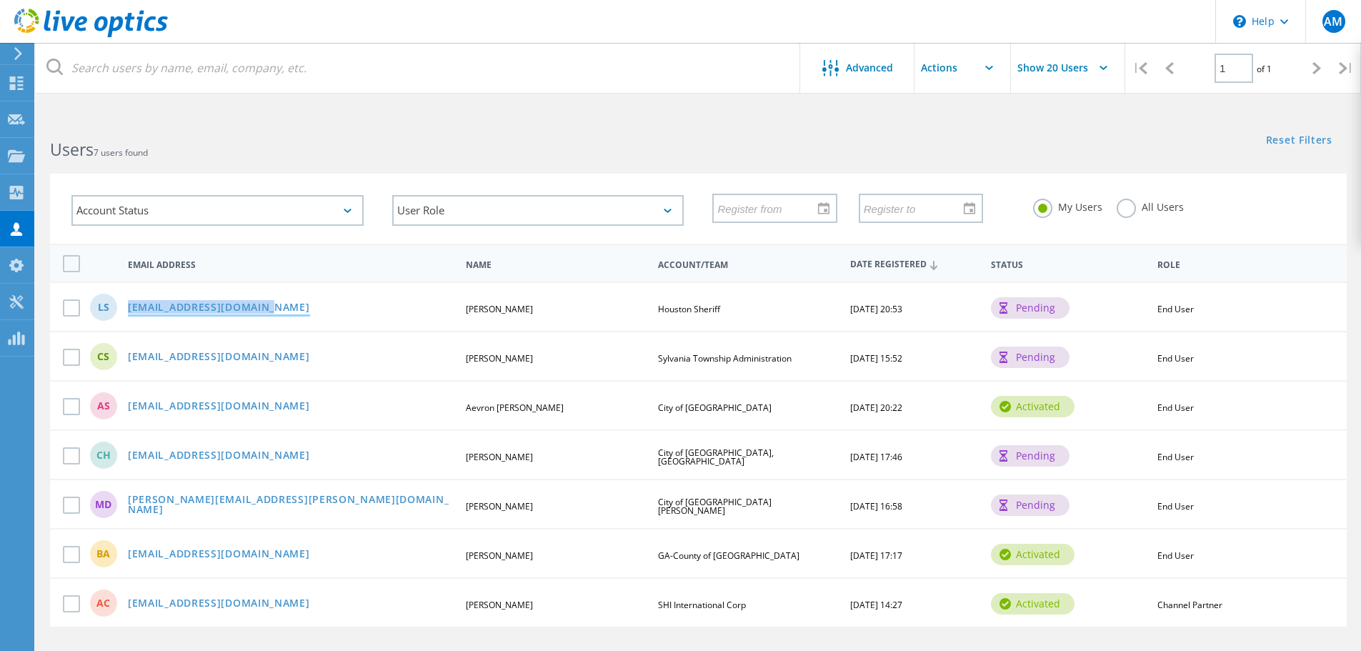
drag, startPoint x: 306, startPoint y: 309, endPoint x: 129, endPoint y: 306, distance: 177.9
click at [129, 306] on div "[EMAIL_ADDRESS][DOMAIN_NAME]" at bounding box center [291, 308] width 340 height 12
copy link "[EMAIL_ADDRESS][DOMAIN_NAME]"
